Goal: Task Accomplishment & Management: Manage account settings

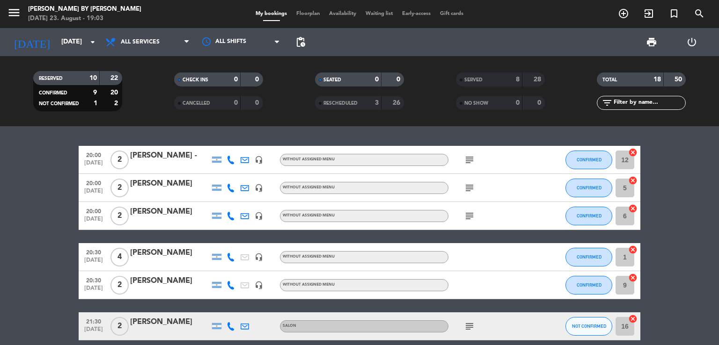
click at [65, 175] on bookings-row "20:00 [DATE] 2 [PERSON_NAME] - headset_mic Without assigned menu subject CONFIR…" at bounding box center [359, 306] width 719 height 320
click at [57, 173] on bookings-row "20:00 [DATE] 2 [PERSON_NAME] - headset_mic Without assigned menu subject CONFIR…" at bounding box center [359, 306] width 719 height 320
click at [56, 173] on bookings-row "20:00 [DATE] 2 [PERSON_NAME] - headset_mic Without assigned menu subject CONFIR…" at bounding box center [359, 306] width 719 height 320
click at [60, 156] on bookings-row "20:00 [DATE] 2 [PERSON_NAME] - headset_mic Without assigned menu subject CONFIR…" at bounding box center [359, 306] width 719 height 320
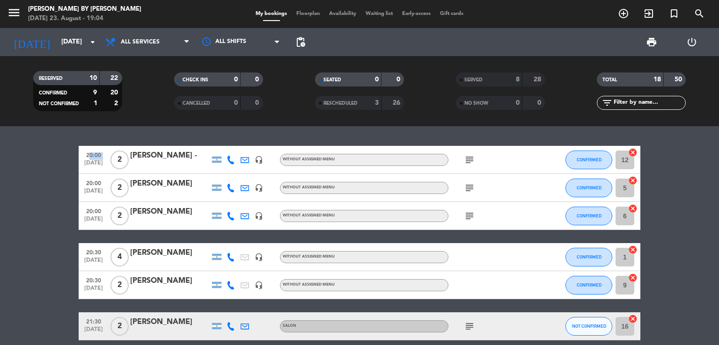
click at [60, 156] on bookings-row "20:00 [DATE] 2 [PERSON_NAME] - headset_mic Without assigned menu subject CONFIR…" at bounding box center [359, 306] width 719 height 320
click at [36, 180] on bookings-row "20:00 [DATE] 2 [PERSON_NAME] - headset_mic Without assigned menu subject CONFIR…" at bounding box center [359, 306] width 719 height 320
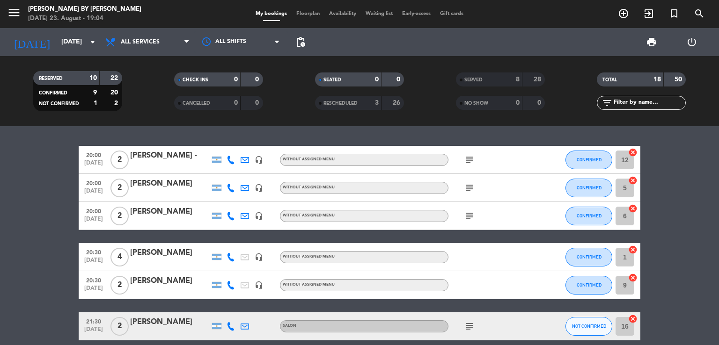
drag, startPoint x: 36, startPoint y: 172, endPoint x: 32, endPoint y: 176, distance: 6.0
click at [34, 175] on bookings-row "20:00 [DATE] 2 [PERSON_NAME] - headset_mic Without assigned menu subject CONFIR…" at bounding box center [359, 306] width 719 height 320
click at [68, 155] on bookings-row "20:00 [DATE] 2 [PERSON_NAME] - headset_mic Without assigned menu subject CONFIR…" at bounding box center [359, 306] width 719 height 320
click at [38, 271] on bookings-row "20:00 [DATE] 2 [PERSON_NAME] - headset_mic Without assigned menu subject CONFIR…" at bounding box center [359, 306] width 719 height 320
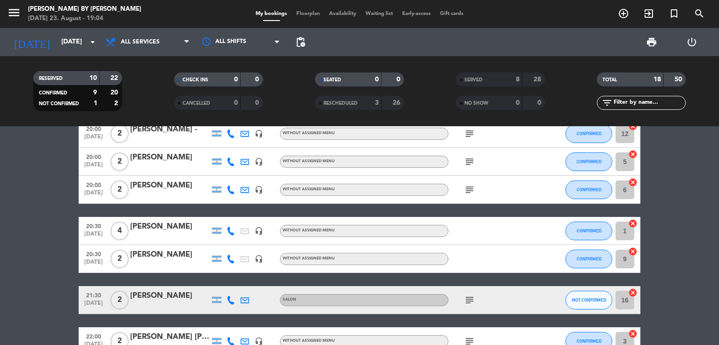
scroll to position [47, 0]
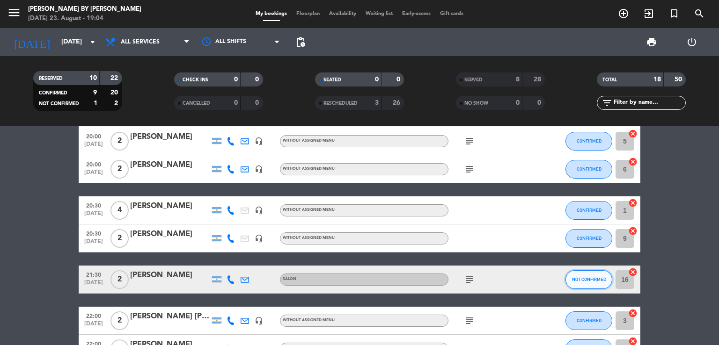
click at [582, 282] on button "NOT CONFIRMED" at bounding box center [588, 279] width 47 height 19
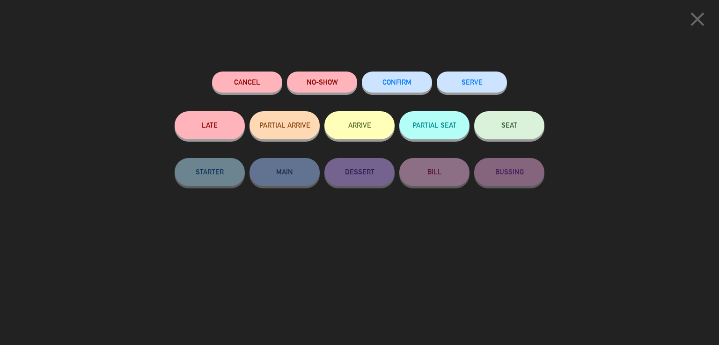
click at [405, 88] on button "CONFIRM" at bounding box center [397, 82] width 70 height 21
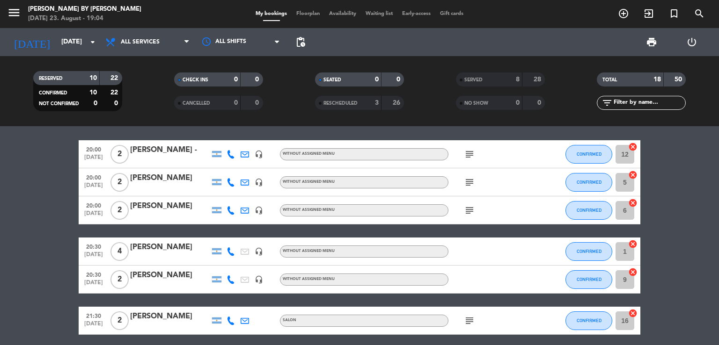
scroll to position [0, 0]
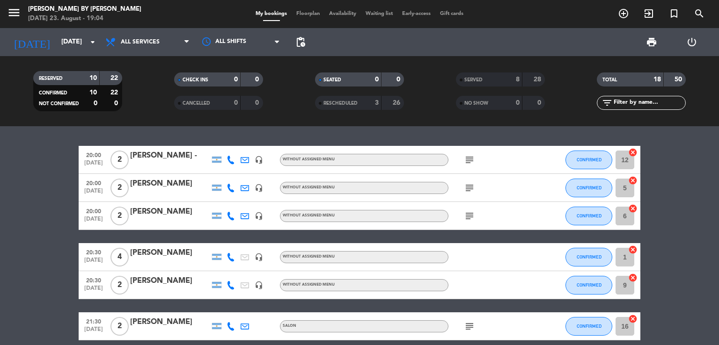
click at [624, 214] on input "6" at bounding box center [624, 216] width 19 height 19
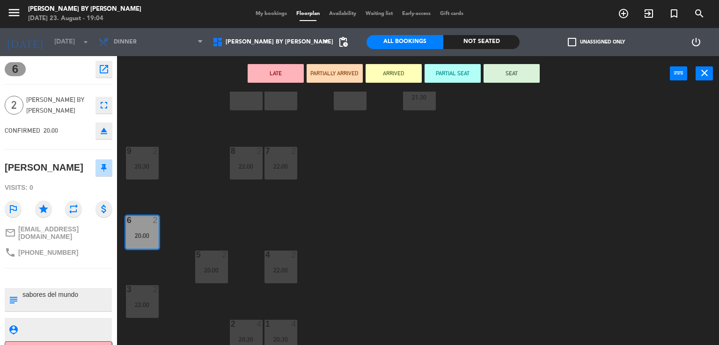
scroll to position [72, 0]
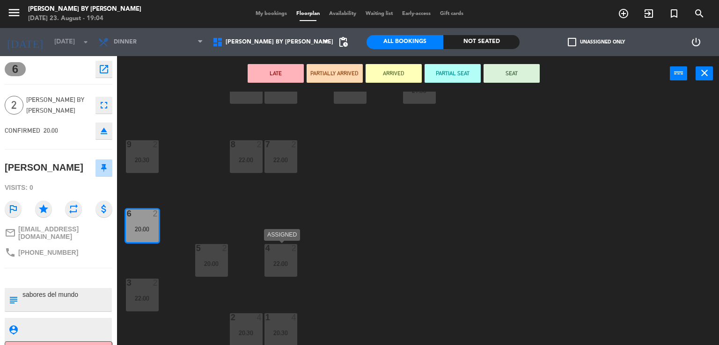
click at [278, 261] on div "22:00" at bounding box center [280, 264] width 33 height 7
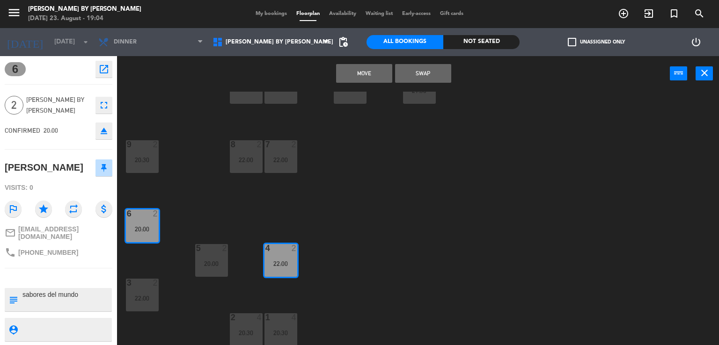
drag, startPoint x: 406, startPoint y: 74, endPoint x: 389, endPoint y: 91, distance: 24.2
click at [405, 75] on button "Swap" at bounding box center [423, 73] width 56 height 19
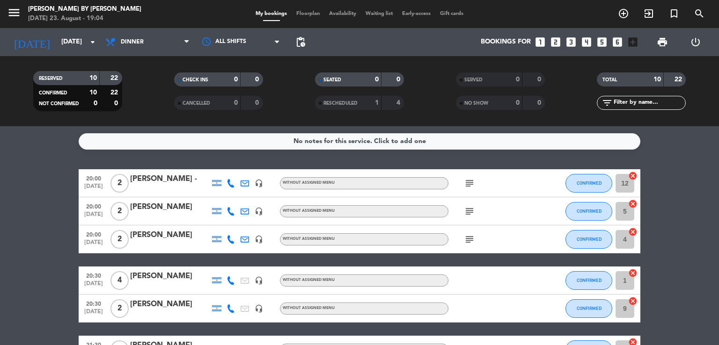
click at [618, 185] on input "12" at bounding box center [624, 183] width 19 height 19
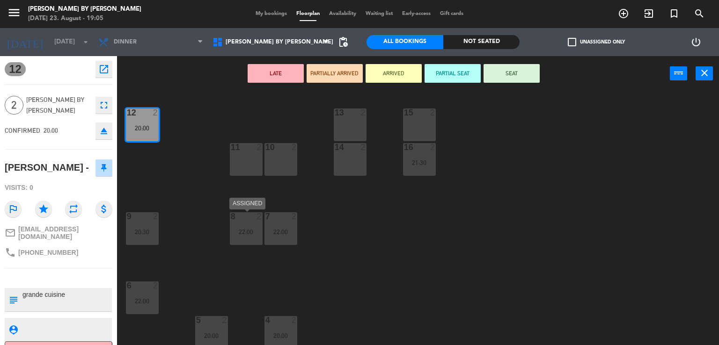
click at [252, 235] on div "22:00" at bounding box center [246, 232] width 33 height 7
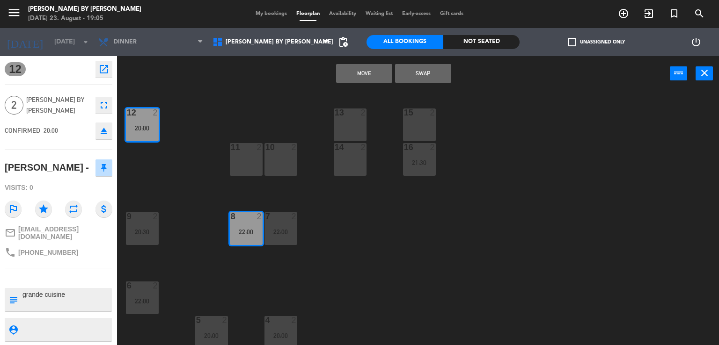
click at [421, 70] on button "Swap" at bounding box center [423, 73] width 56 height 19
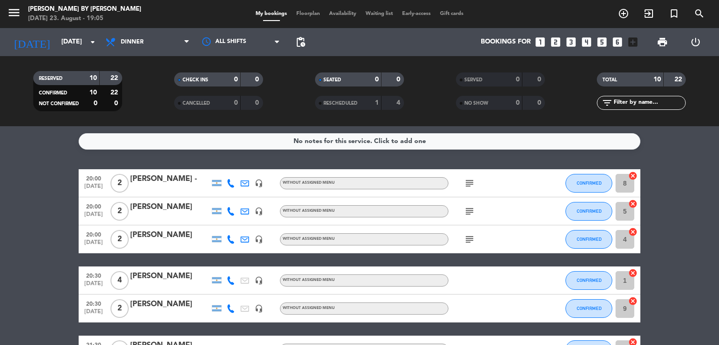
click at [624, 281] on input "1" at bounding box center [624, 280] width 19 height 19
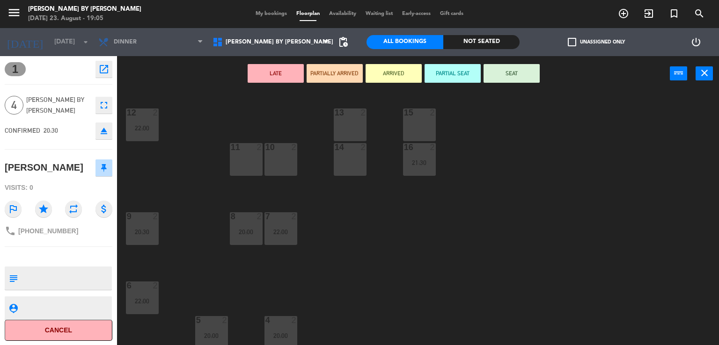
click at [274, 162] on div "10 2" at bounding box center [280, 159] width 33 height 33
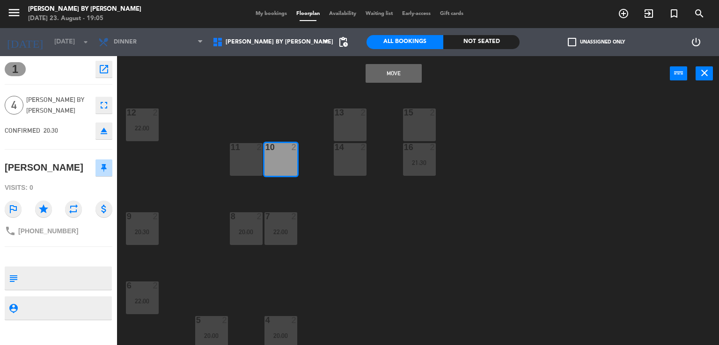
click at [242, 160] on div "11 2" at bounding box center [246, 159] width 33 height 33
drag, startPoint x: 394, startPoint y: 77, endPoint x: 389, endPoint y: 80, distance: 5.7
click at [391, 79] on button "Move and Merge" at bounding box center [393, 73] width 56 height 19
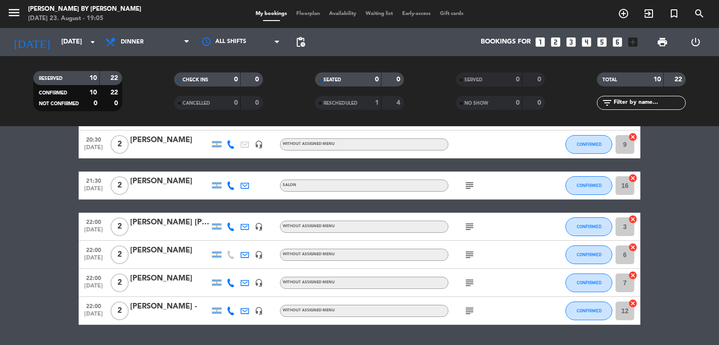
scroll to position [187, 0]
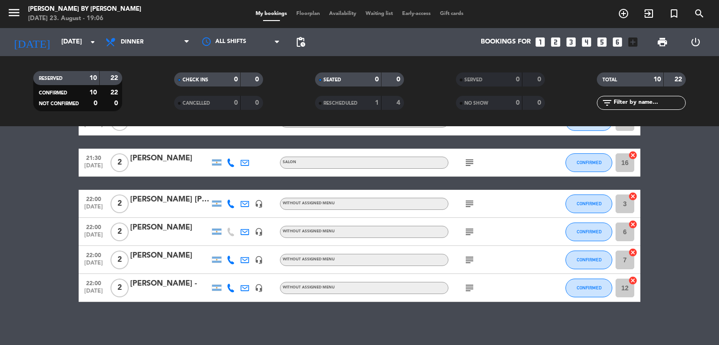
click at [23, 251] on bookings-row "20:00 [DATE] 2 [PERSON_NAME] - headset_mic Without assigned menu subject CONFIR…" at bounding box center [359, 142] width 719 height 320
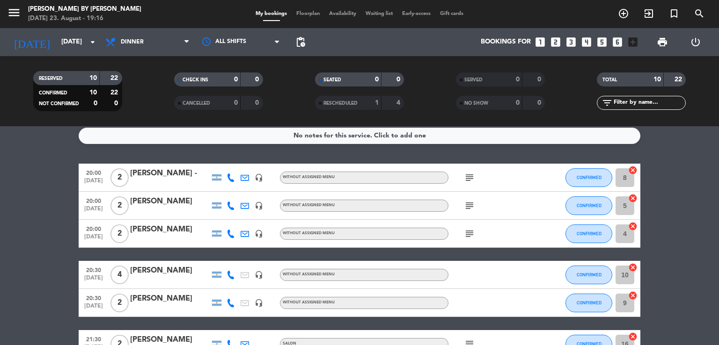
scroll to position [0, 0]
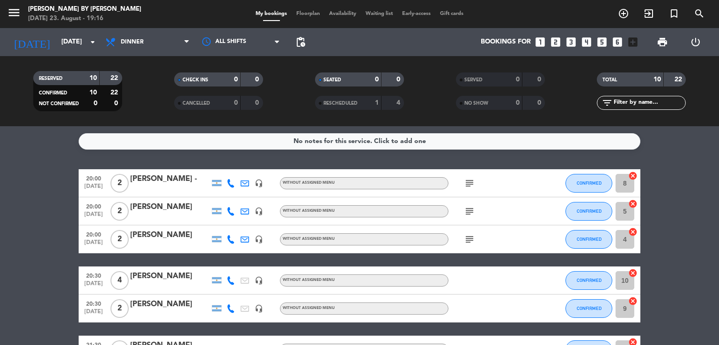
click at [13, 192] on bookings-row "20:00 [DATE] 2 [PERSON_NAME] - headset_mic Without assigned menu subject CONFIR…" at bounding box center [359, 329] width 719 height 320
click at [0, 217] on bookings-row "20:00 [DATE] 2 [PERSON_NAME] - headset_mic Without assigned menu subject CONFIR…" at bounding box center [359, 329] width 719 height 320
click at [44, 219] on bookings-row "20:00 [DATE] 2 [PERSON_NAME] - headset_mic Without assigned menu subject CONFIR…" at bounding box center [359, 329] width 719 height 320
click at [54, 172] on bookings-row "20:00 [DATE] 2 [PERSON_NAME] - headset_mic Without assigned menu subject CONFIR…" at bounding box center [359, 329] width 719 height 320
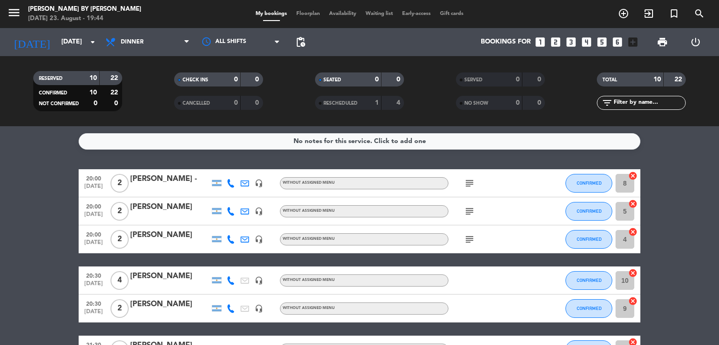
click at [45, 183] on bookings-row "20:00 [DATE] 2 [PERSON_NAME] - headset_mic Without assigned menu subject CONFIR…" at bounding box center [359, 329] width 719 height 320
click at [54, 188] on bookings-row "20:00 [DATE] 2 [PERSON_NAME] - headset_mic Without assigned menu subject CONFIR…" at bounding box center [359, 329] width 719 height 320
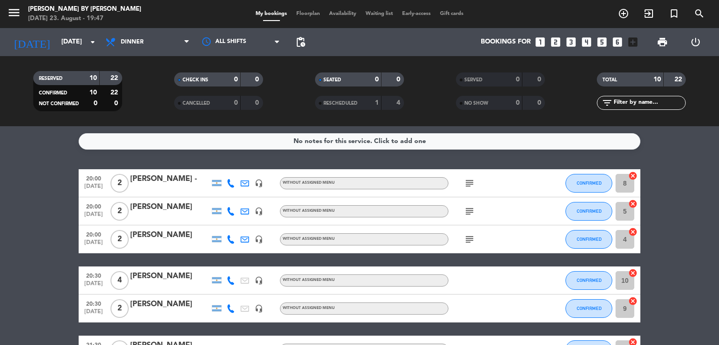
click at [41, 178] on bookings-row "20:00 [DATE] 2 [PERSON_NAME] - headset_mic Without assigned menu subject CONFIR…" at bounding box center [359, 329] width 719 height 320
click at [590, 206] on button "CONFIRMED" at bounding box center [588, 211] width 47 height 19
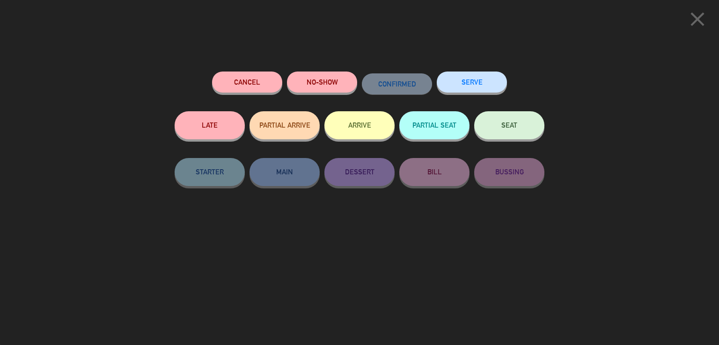
drag, startPoint x: 529, startPoint y: 124, endPoint x: 389, endPoint y: 185, distance: 153.0
click at [529, 124] on button "SEAT" at bounding box center [509, 125] width 70 height 28
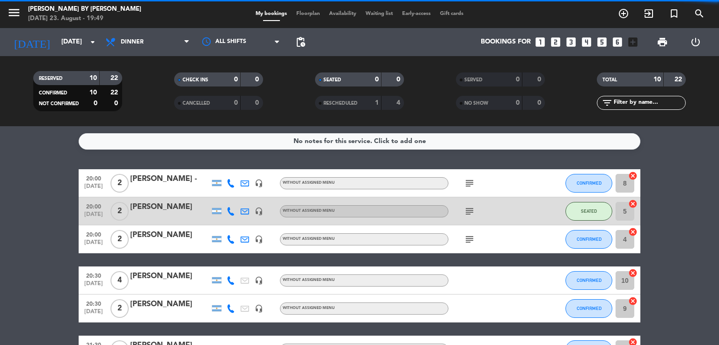
click at [0, 226] on bookings-row "20:00 [DATE] 2 [PERSON_NAME] - headset_mic Without assigned menu subject CONFIR…" at bounding box center [359, 329] width 719 height 320
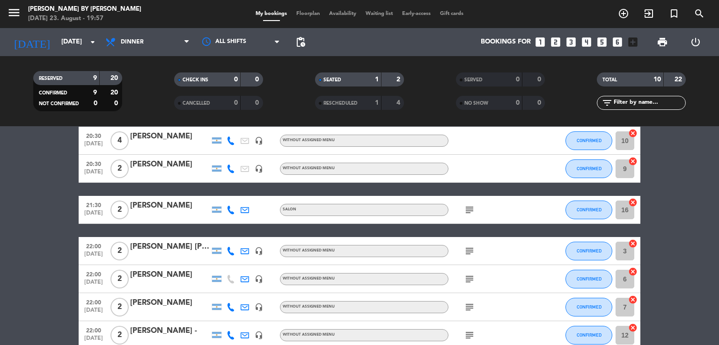
scroll to position [140, 0]
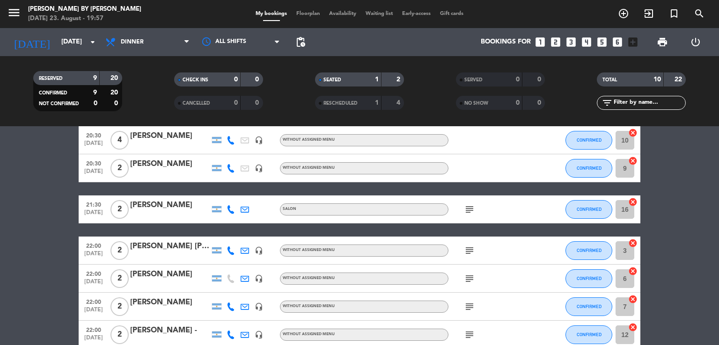
click at [0, 233] on bookings-row "20:00 [DATE] 2 [PERSON_NAME] - headset_mic Without assigned menu subject CONFIR…" at bounding box center [359, 189] width 719 height 320
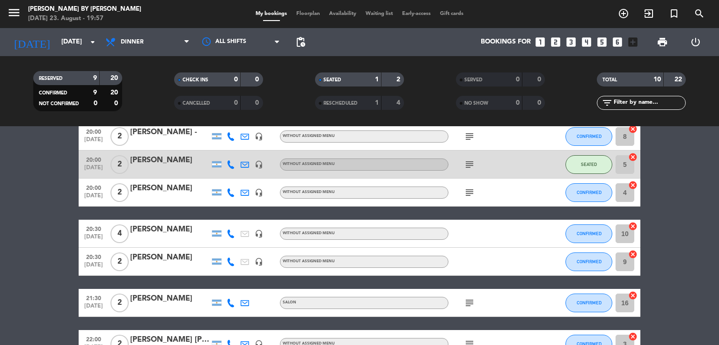
click at [52, 167] on bookings-row "20:00 [DATE] 2 [PERSON_NAME] - headset_mic Without assigned menu subject CONFIR…" at bounding box center [359, 283] width 719 height 320
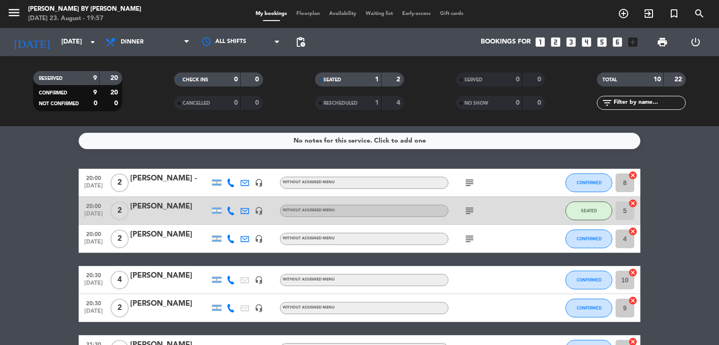
scroll to position [0, 0]
